Goal: Task Accomplishment & Management: Manage account settings

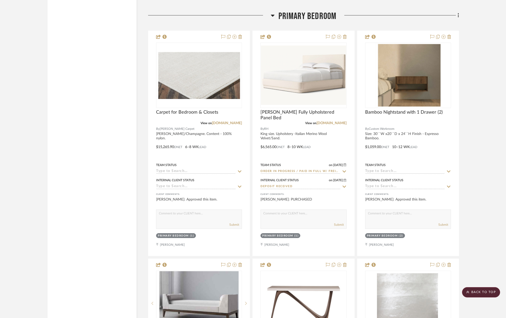
scroll to position [2351, 0]
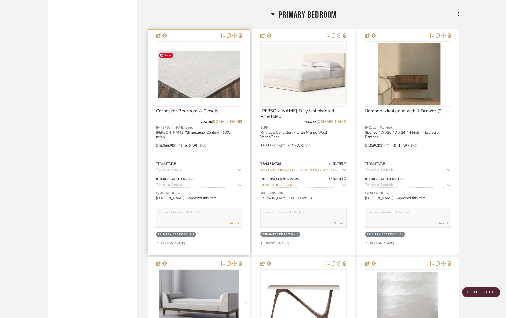
click at [210, 80] on img "0" at bounding box center [199, 74] width 85 height 48
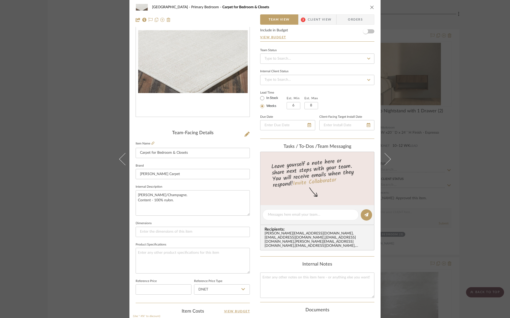
scroll to position [0, 0]
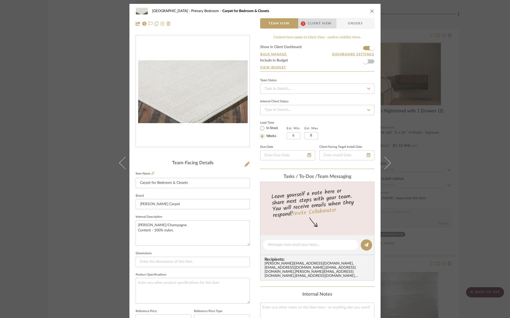
click at [308, 21] on span "Client View" at bounding box center [320, 23] width 24 height 10
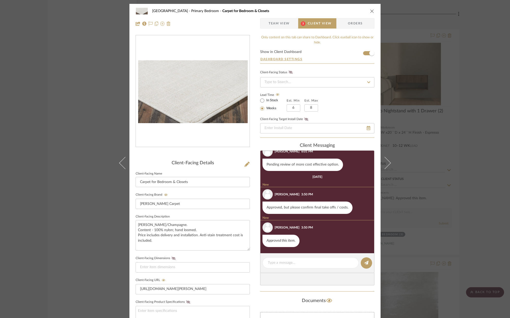
scroll to position [4, 0]
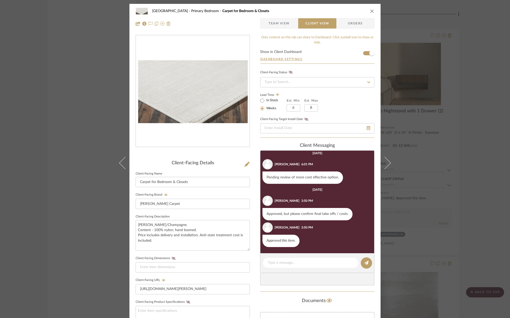
click at [370, 10] on icon "close" at bounding box center [372, 11] width 4 height 4
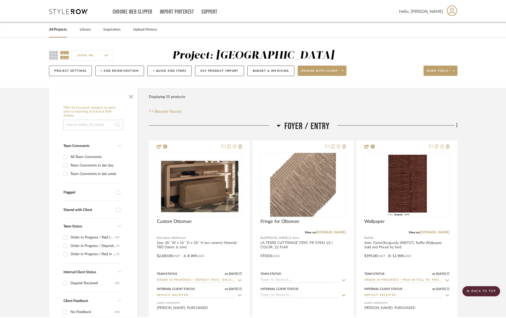
scroll to position [2351, 0]
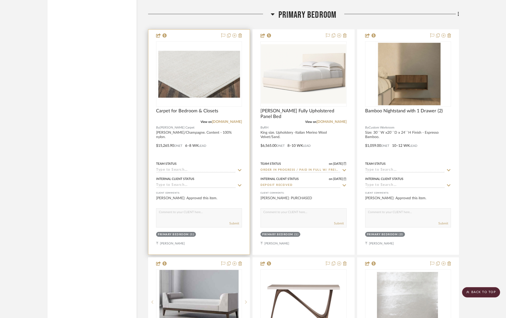
click at [238, 168] on icon at bounding box center [239, 170] width 5 height 4
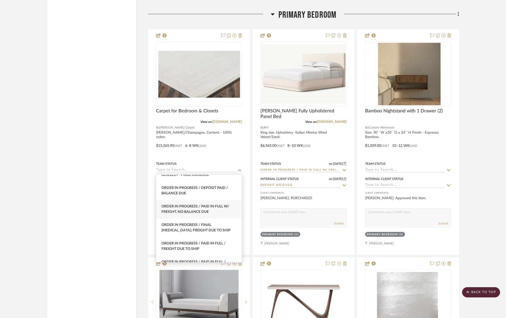
scroll to position [529, 0]
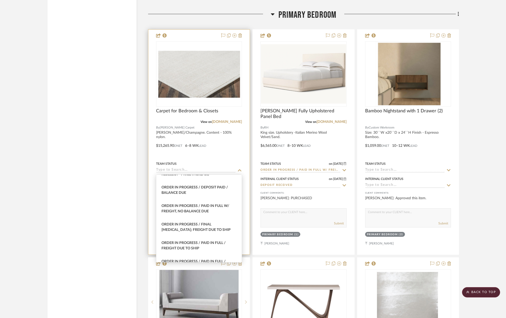
click at [203, 206] on span "Order In Progress / Paid In Full w/ Freight, No Balance due" at bounding box center [196, 208] width 68 height 9
type input "[DATE]"
type input "Order In Progress / Paid In Full w/ Freight, No Balance due"
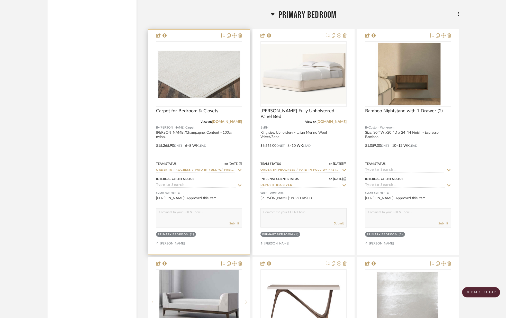
click at [239, 186] on icon at bounding box center [240, 185] width 4 height 2
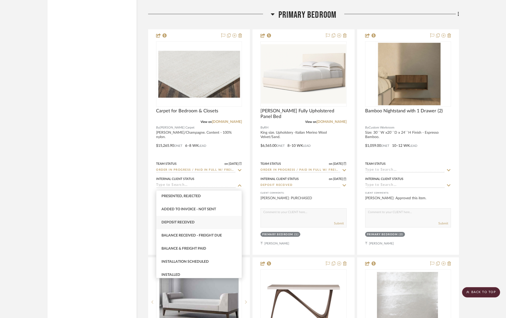
scroll to position [80, 0]
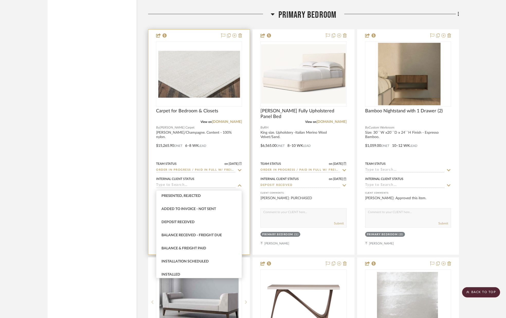
click at [208, 221] on div "Deposit Received" at bounding box center [198, 222] width 85 height 13
type input "[DATE]"
type input "Deposit Received"
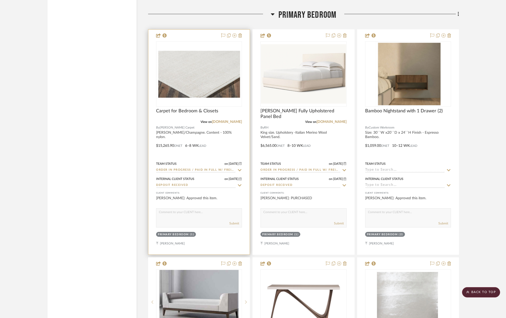
click at [207, 221] on div "Submit" at bounding box center [198, 223] width 85 height 7
click at [203, 217] on textarea at bounding box center [198, 214] width 85 height 10
type textarea "P"
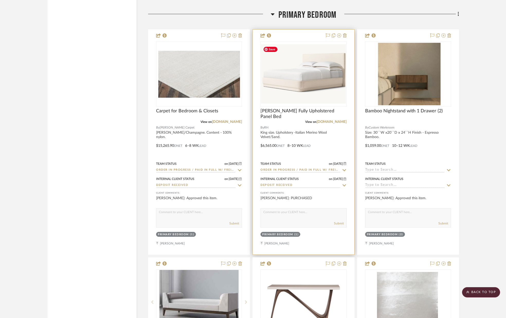
click at [307, 84] on img "0" at bounding box center [303, 73] width 85 height 59
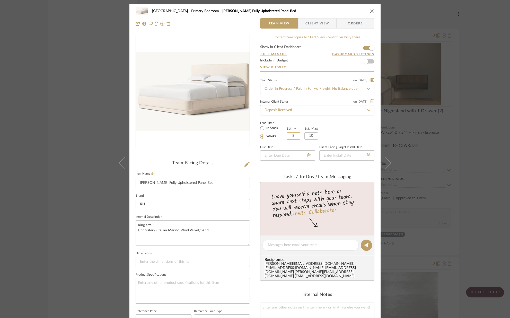
click at [296, 138] on input "8" at bounding box center [294, 135] width 14 height 7
type input "12"
click at [314, 137] on input "10" at bounding box center [311, 135] width 14 height 7
type input "12"
click at [327, 135] on div "Lead Time In Stock Weeks Est. Min 12 Est. Max 12 The min value should be less t…" at bounding box center [317, 130] width 114 height 20
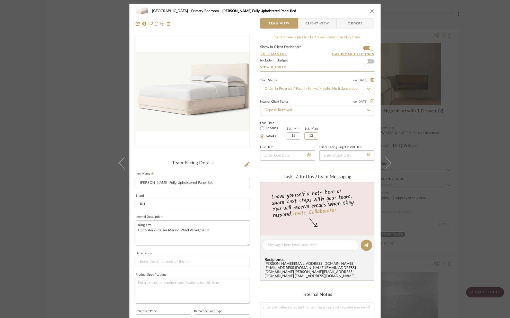
click at [313, 137] on input "12" at bounding box center [311, 135] width 14 height 7
click at [329, 135] on div "Lead Time In Stock Weeks Est. Min 12 Est. Max 12" at bounding box center [317, 130] width 114 height 20
click at [314, 21] on span "Client View" at bounding box center [317, 23] width 24 height 10
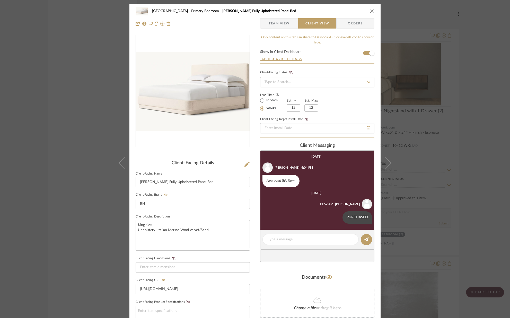
click at [276, 95] on icon at bounding box center [277, 94] width 4 height 3
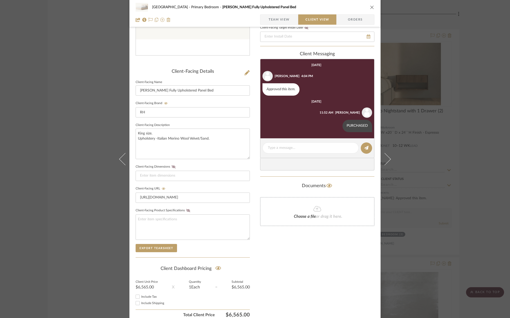
scroll to position [95, 0]
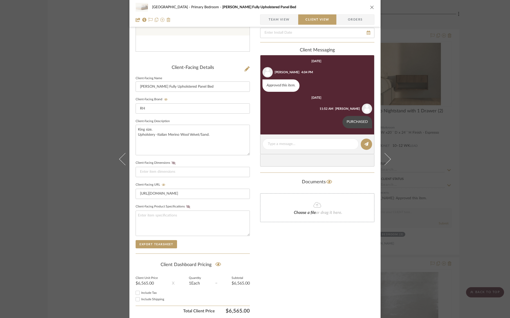
click at [370, 8] on icon "close" at bounding box center [372, 7] width 4 height 4
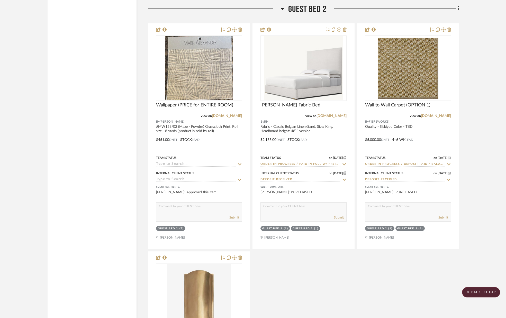
scroll to position [3338, 0]
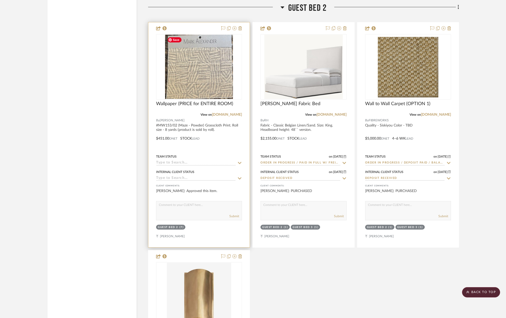
click at [198, 77] on img "0" at bounding box center [199, 67] width 68 height 64
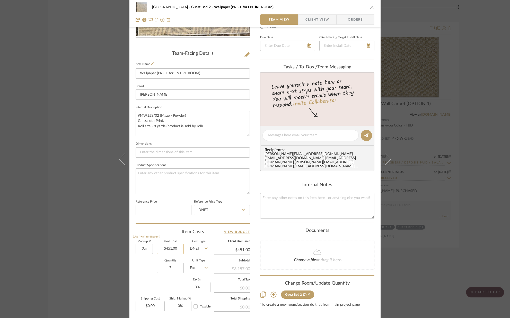
scroll to position [110, 0]
click at [176, 265] on input "7" at bounding box center [170, 268] width 27 height 10
click at [176, 267] on input "7" at bounding box center [170, 268] width 27 height 10
type input "2"
click at [152, 284] on div "Markup % (Use "-X%" to discount) 0% Unit Cost $451.00 Cost Type DNET Client Uni…" at bounding box center [193, 277] width 114 height 75
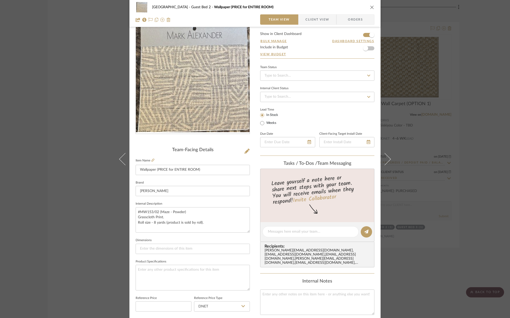
scroll to position [0, 0]
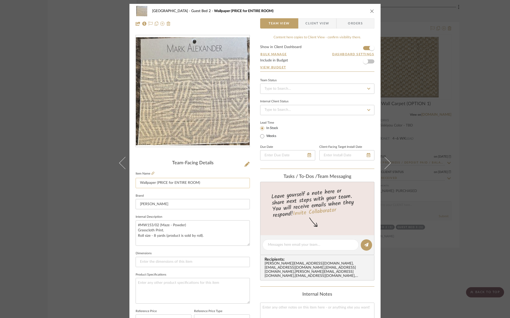
drag, startPoint x: 202, startPoint y: 182, endPoint x: 173, endPoint y: 182, distance: 28.8
click at [173, 182] on input "Wallpaper (PRICE for ENTIRE ROOM)" at bounding box center [193, 183] width 114 height 10
type input "Wallpaper (Headboard Wall Only)"
click at [181, 192] on fieldset "Brand [PERSON_NAME]" at bounding box center [193, 200] width 114 height 17
click at [316, 25] on span "Client View" at bounding box center [317, 23] width 24 height 10
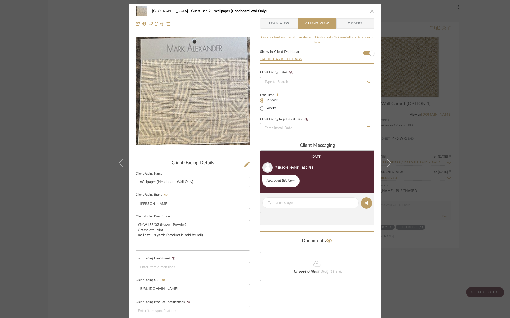
click at [371, 10] on icon "close" at bounding box center [372, 11] width 4 height 4
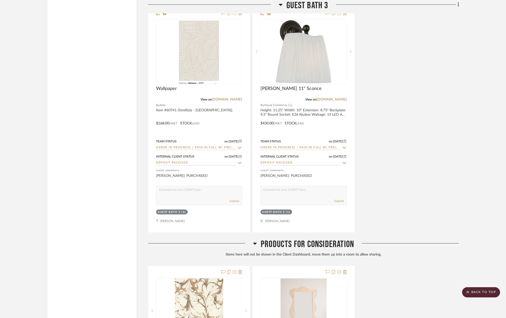
scroll to position [4564, 0]
